Goal: Information Seeking & Learning: Learn about a topic

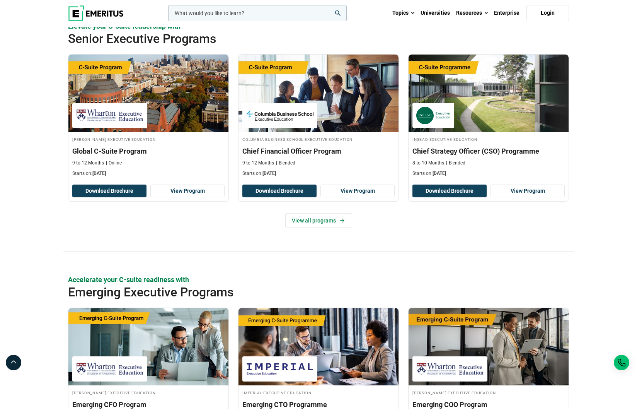
scroll to position [297, 0]
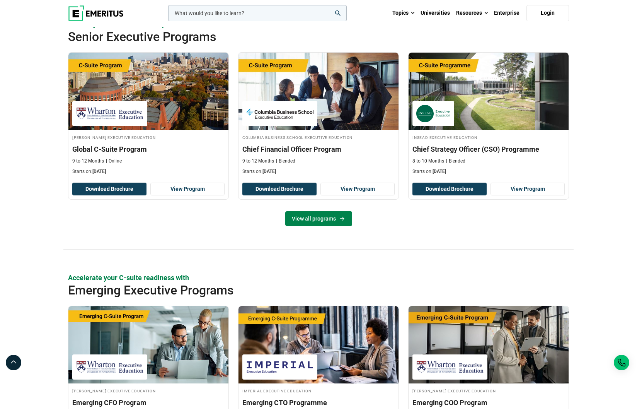
click at [323, 216] on link "View all programs" at bounding box center [318, 218] width 67 height 15
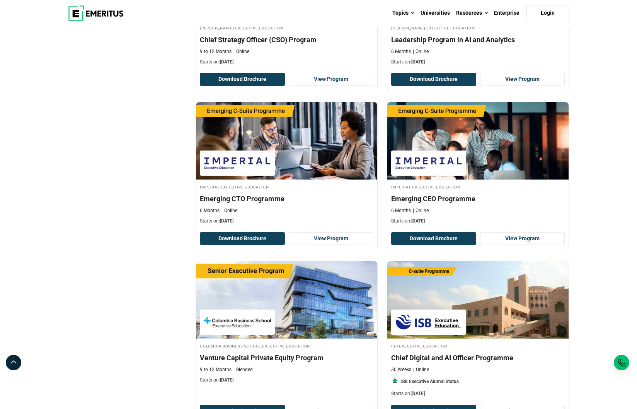
scroll to position [1166, 0]
